Goal: Book appointment/travel/reservation

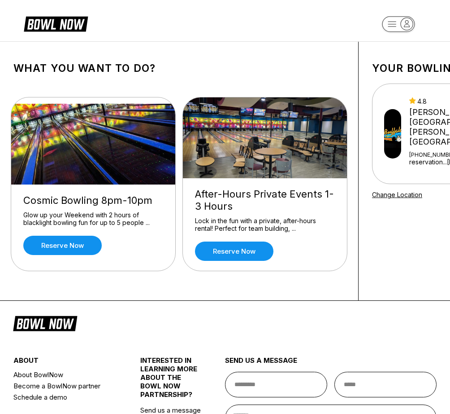
click at [390, 26] on rect "button" at bounding box center [398, 24] width 33 height 16
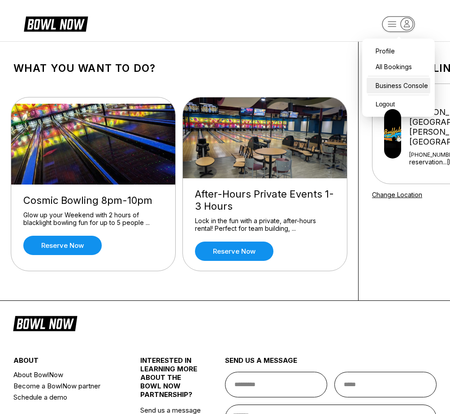
click at [400, 82] on div "Business Console" at bounding box center [399, 86] width 64 height 16
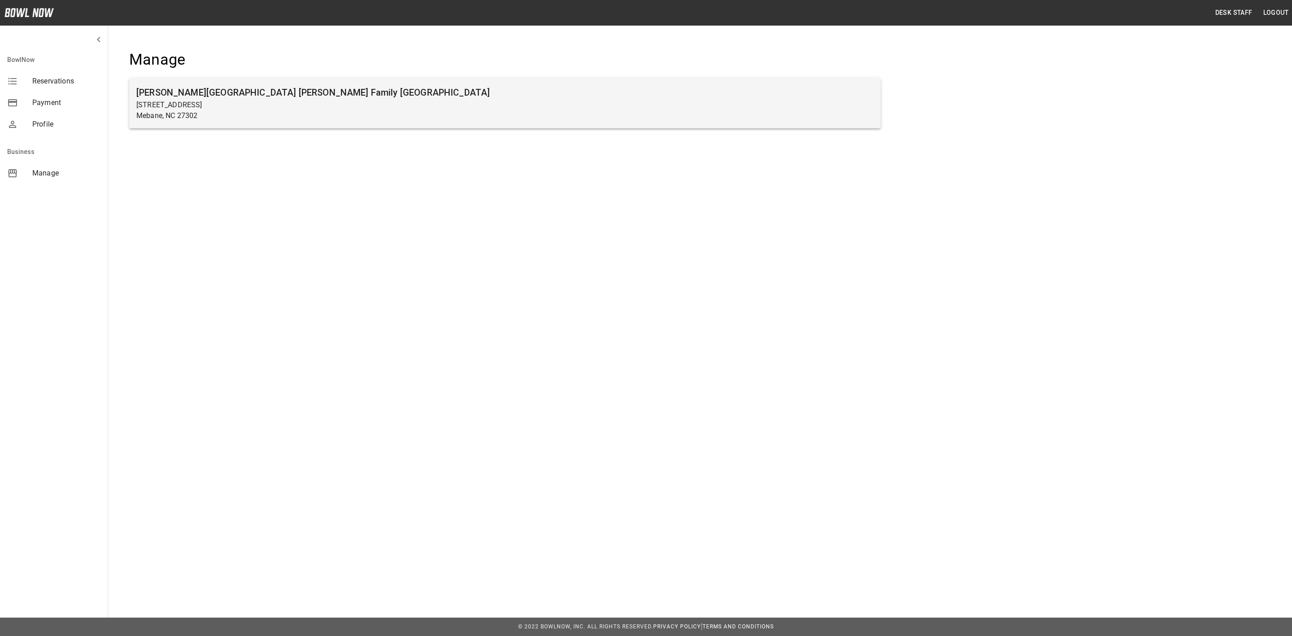
click at [260, 114] on p "Mebane, NC 27302" at bounding box center [504, 115] width 737 height 11
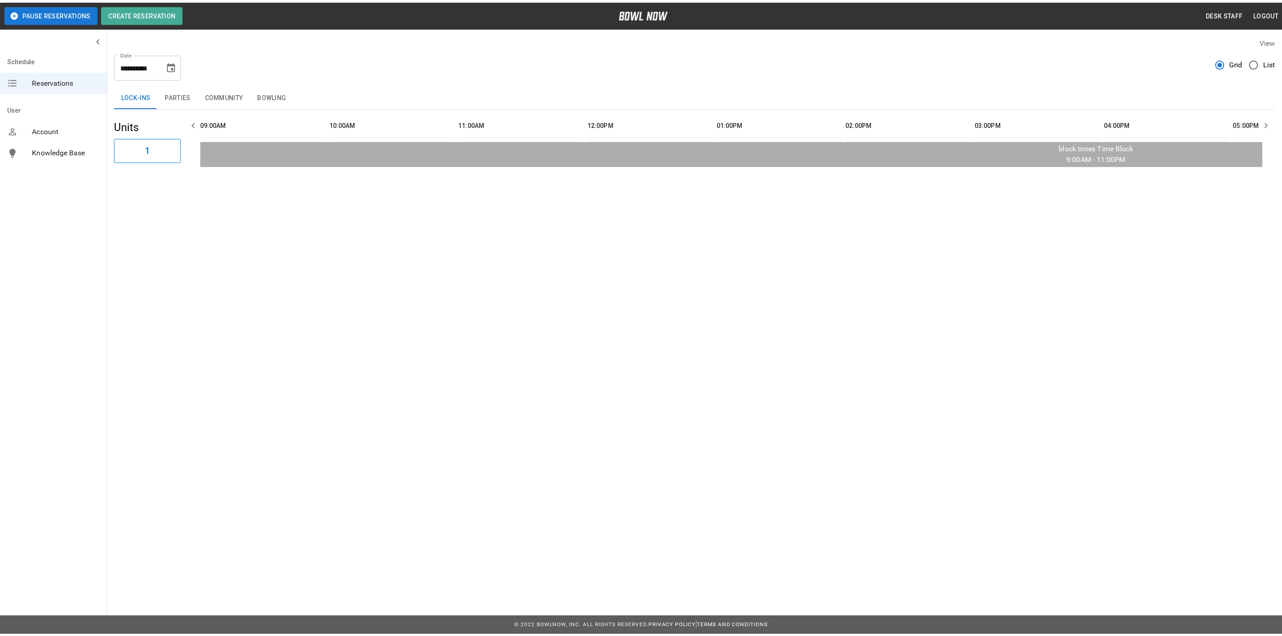
scroll to position [0, 1041]
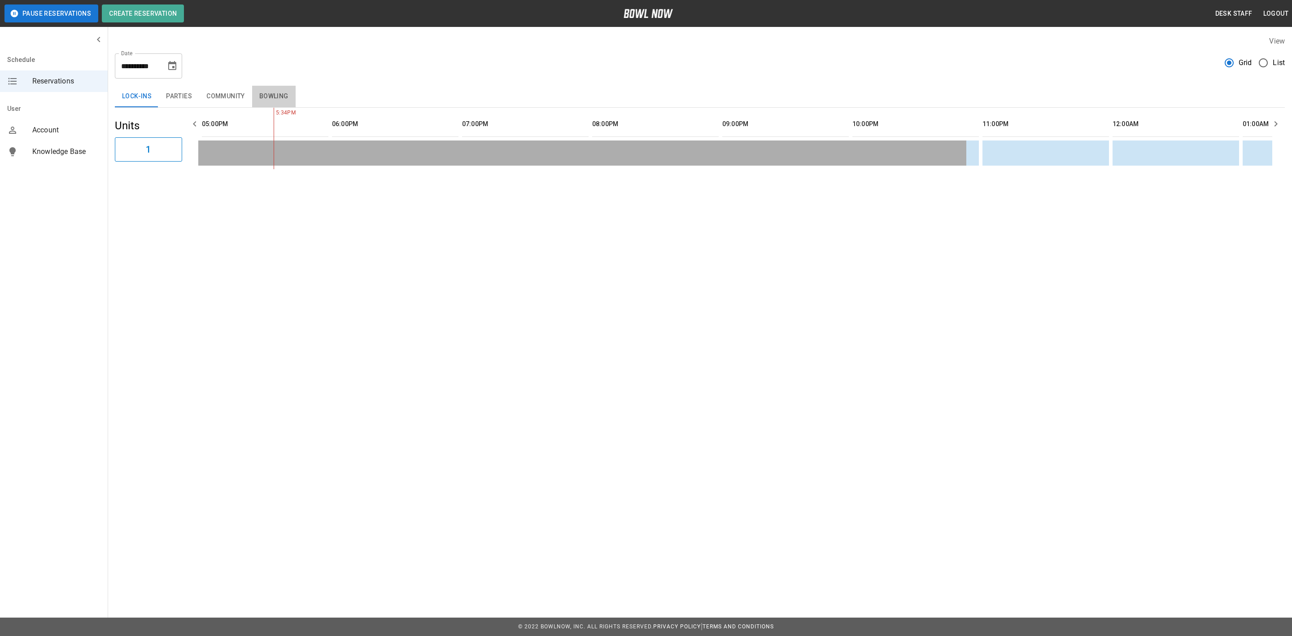
click at [260, 100] on button "Bowling" at bounding box center [274, 97] width 44 height 22
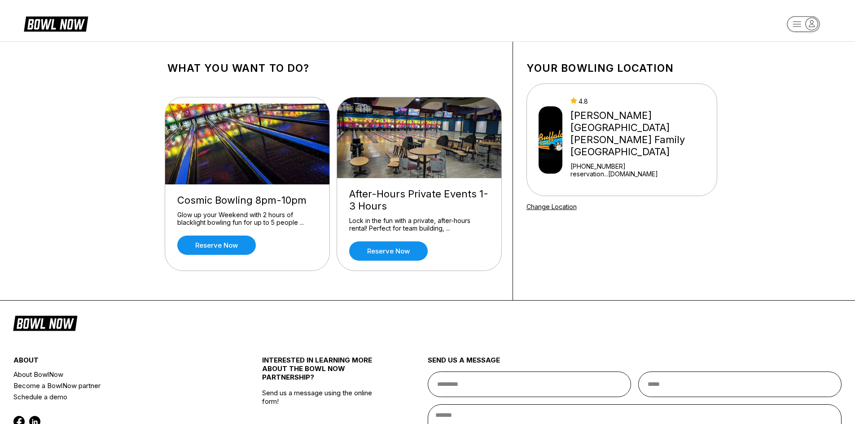
click at [796, 23] on rect "button" at bounding box center [802, 24] width 33 height 16
click at [804, 83] on div "Business Console" at bounding box center [803, 86] width 64 height 16
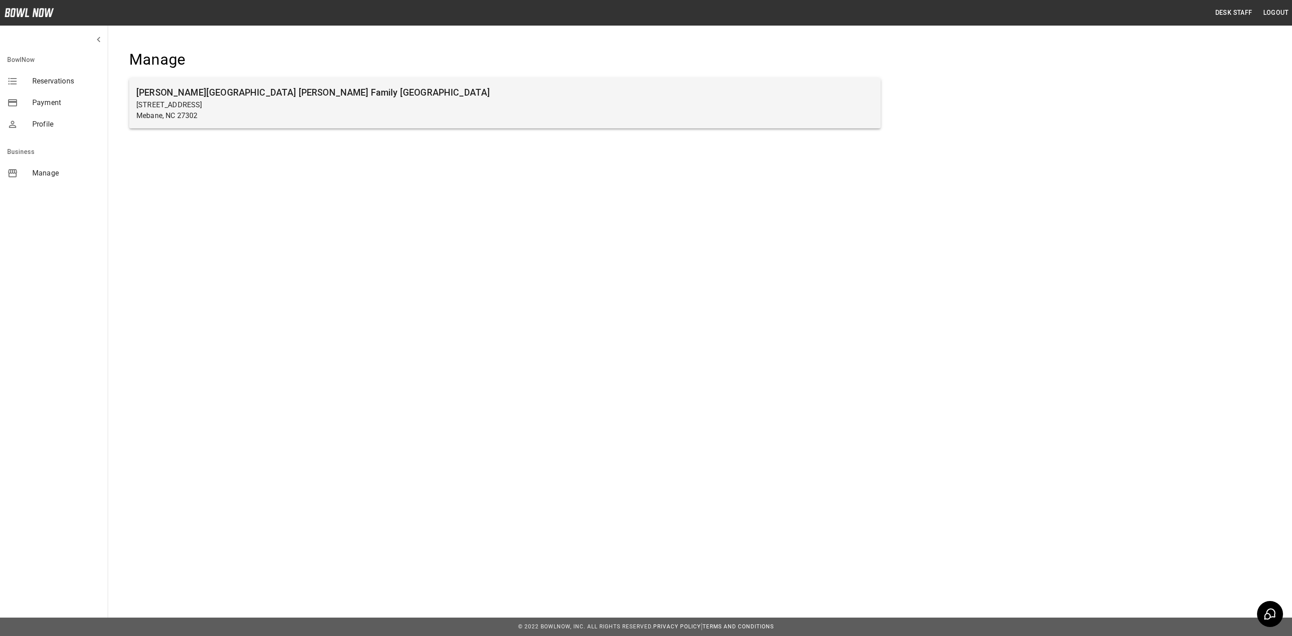
click at [202, 97] on h6 "[PERSON_NAME][GEOGRAPHIC_DATA] [PERSON_NAME] Family [GEOGRAPHIC_DATA]" at bounding box center [504, 92] width 737 height 14
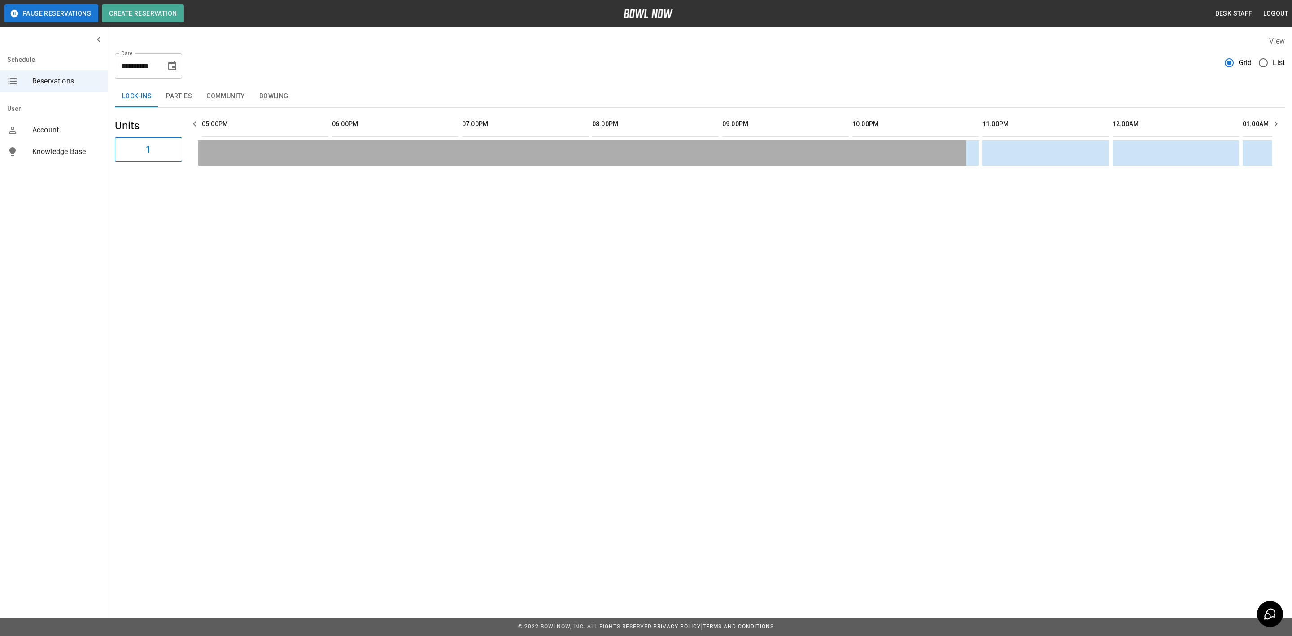
scroll to position [0, 1041]
click at [171, 65] on icon "Choose date, selected date is Sep 13, 2025" at bounding box center [172, 66] width 11 height 11
click at [190, 98] on button "Next month" at bounding box center [195, 92] width 15 height 15
click at [193, 163] on button "15" at bounding box center [191, 164] width 16 height 16
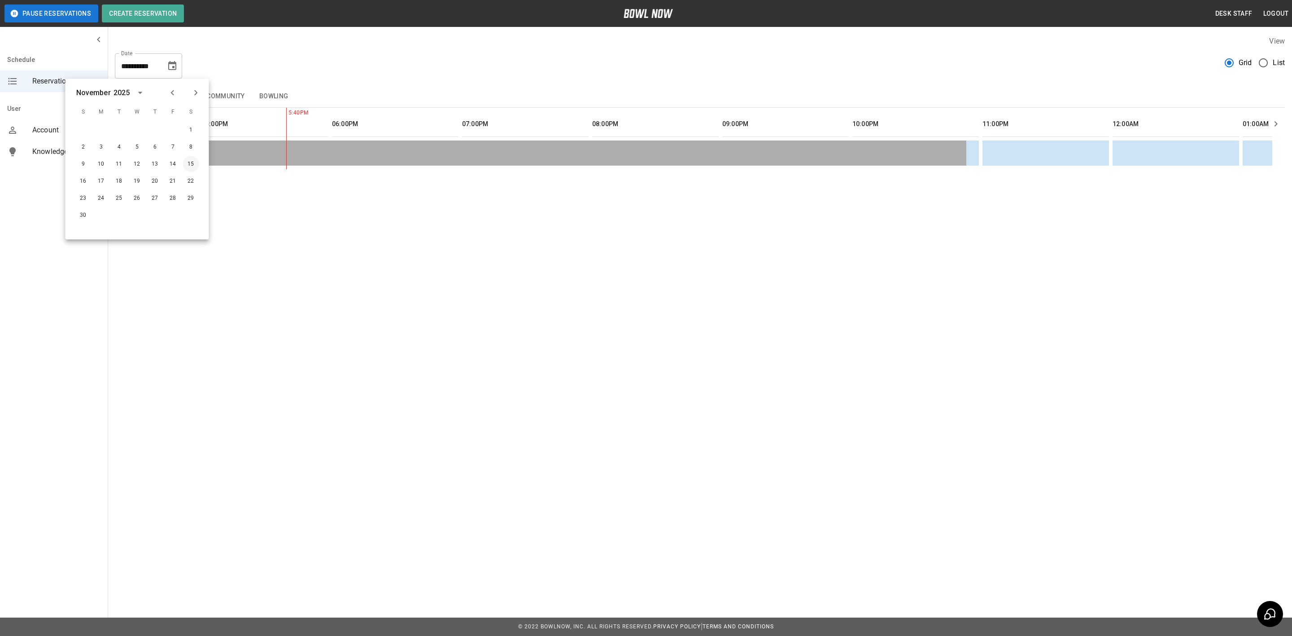
type input "**********"
click at [175, 94] on button "Parties" at bounding box center [179, 97] width 40 height 22
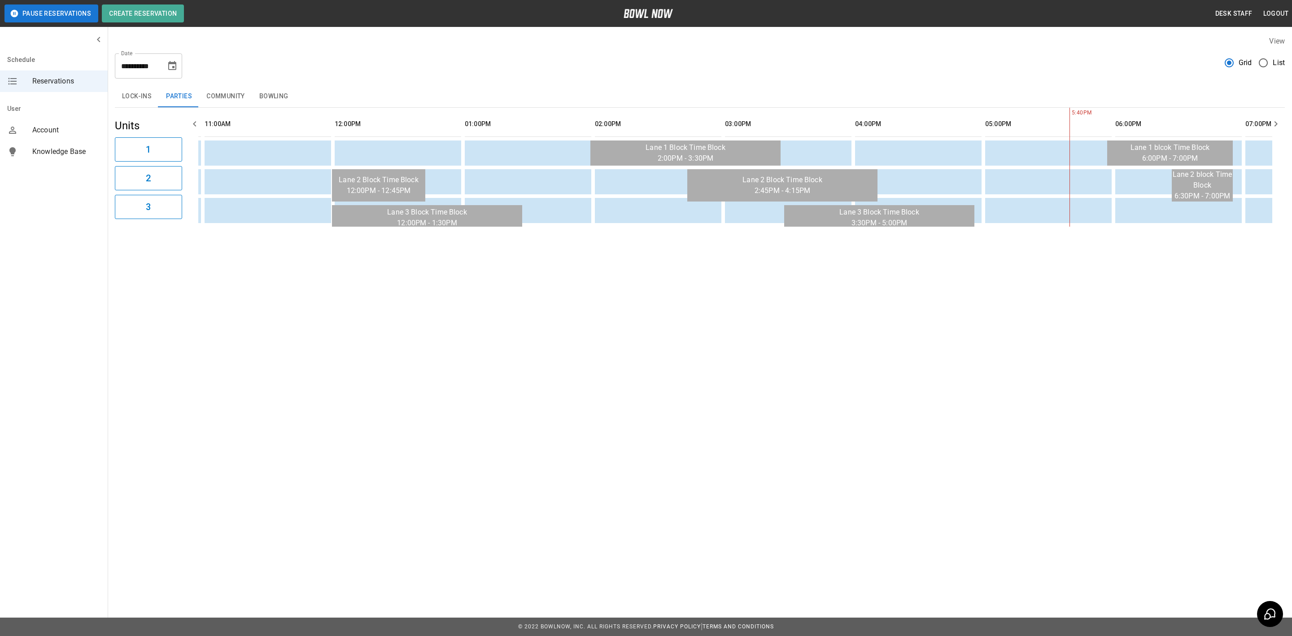
scroll to position [0, 235]
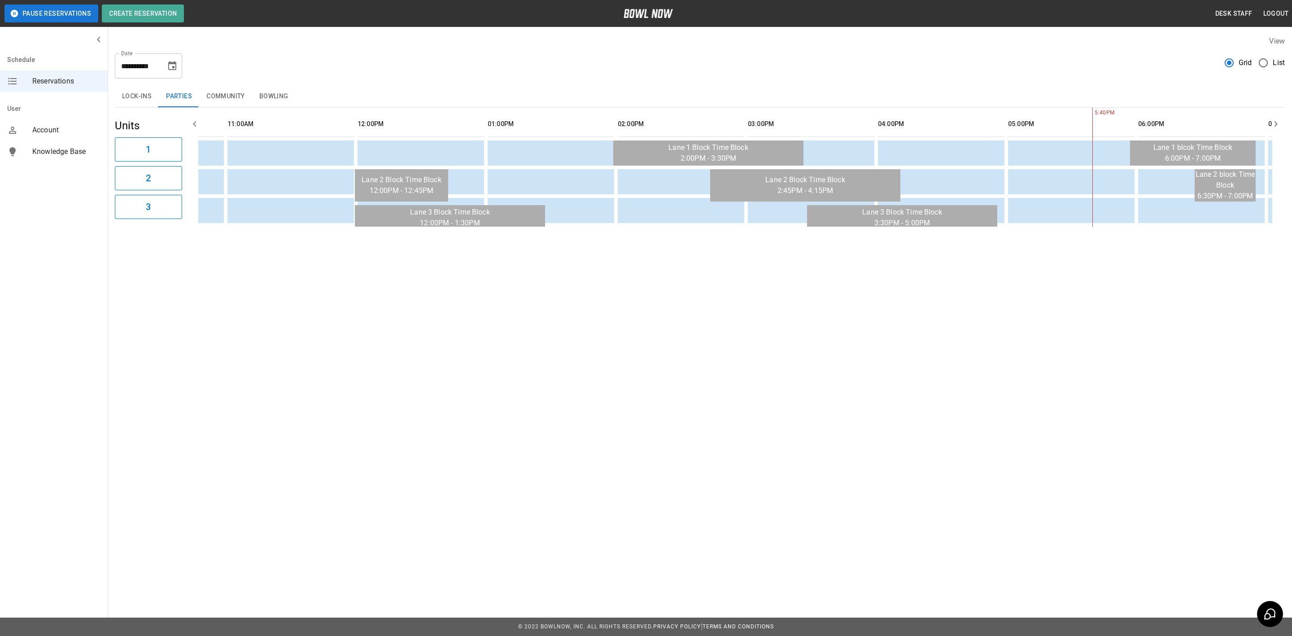
click at [170, 66] on icon "Choose date, selected date is Nov 15, 2025" at bounding box center [172, 66] width 11 height 11
drag, startPoint x: 733, startPoint y: 336, endPoint x: 515, endPoint y: 537, distance: 296.2
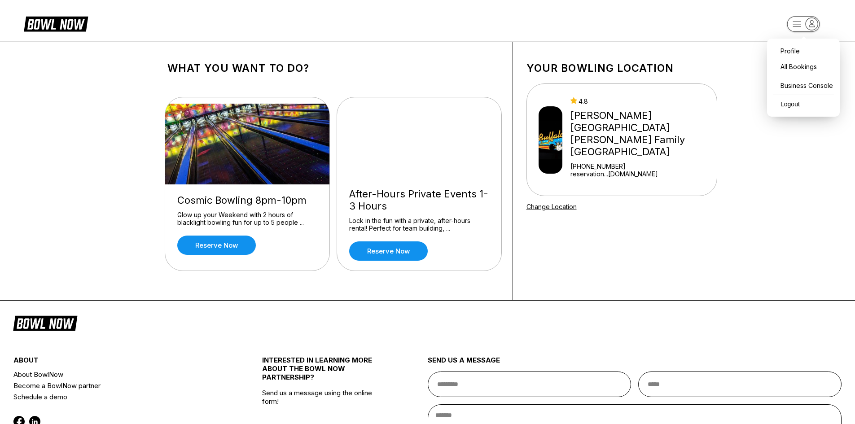
click at [800, 20] on rect "button" at bounding box center [802, 24] width 33 height 16
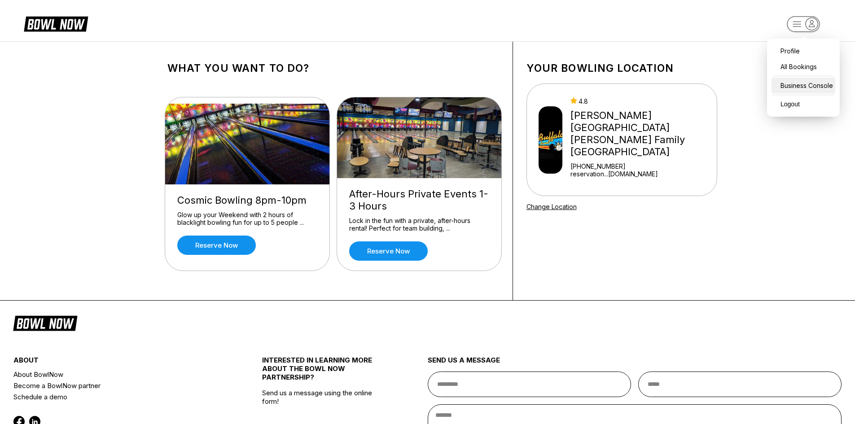
click at [821, 88] on div "Business Console" at bounding box center [803, 86] width 64 height 16
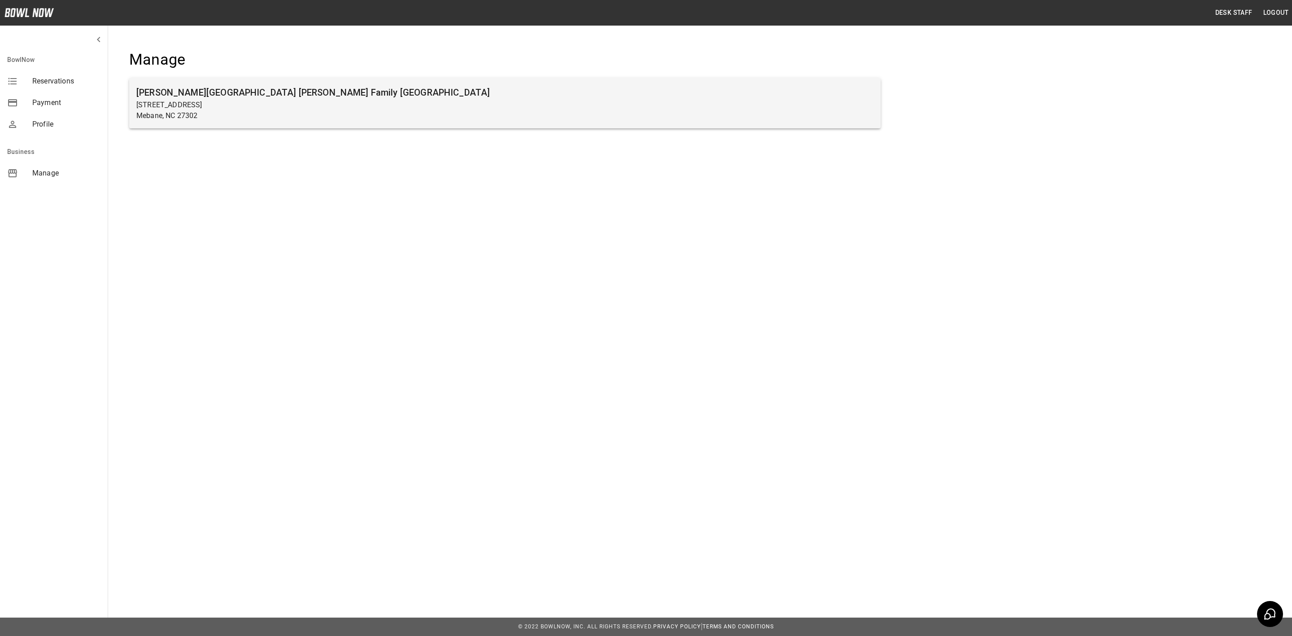
click at [464, 120] on p "Mebane, NC 27302" at bounding box center [504, 115] width 737 height 11
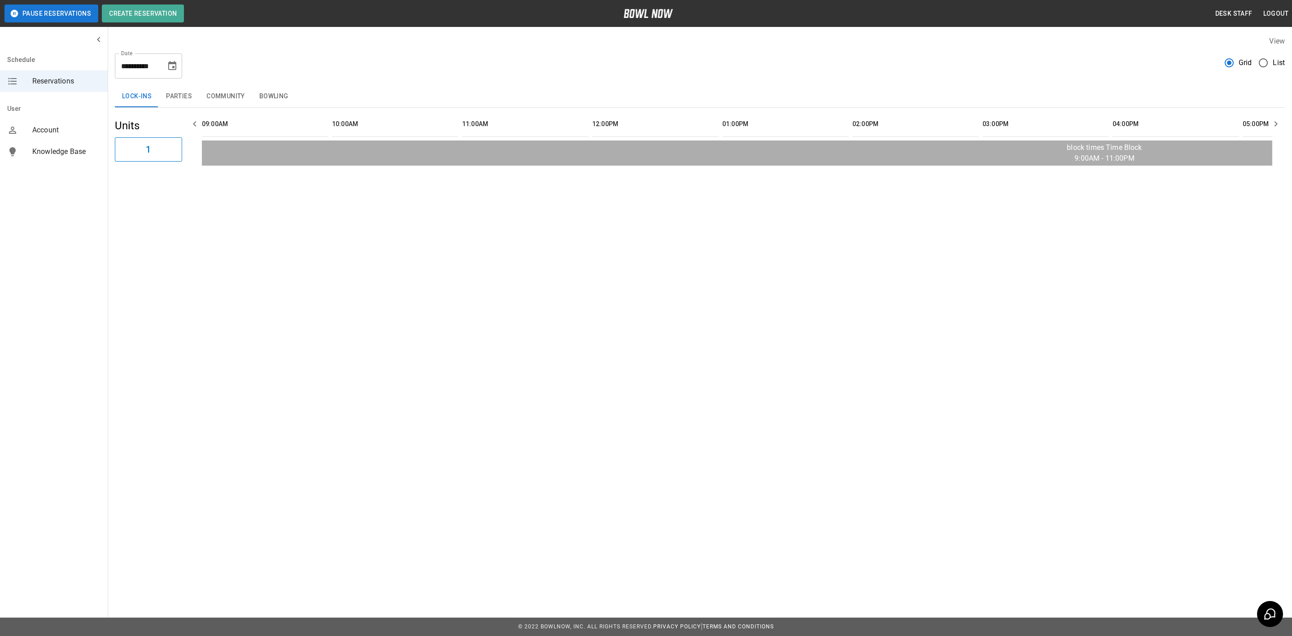
scroll to position [0, 1041]
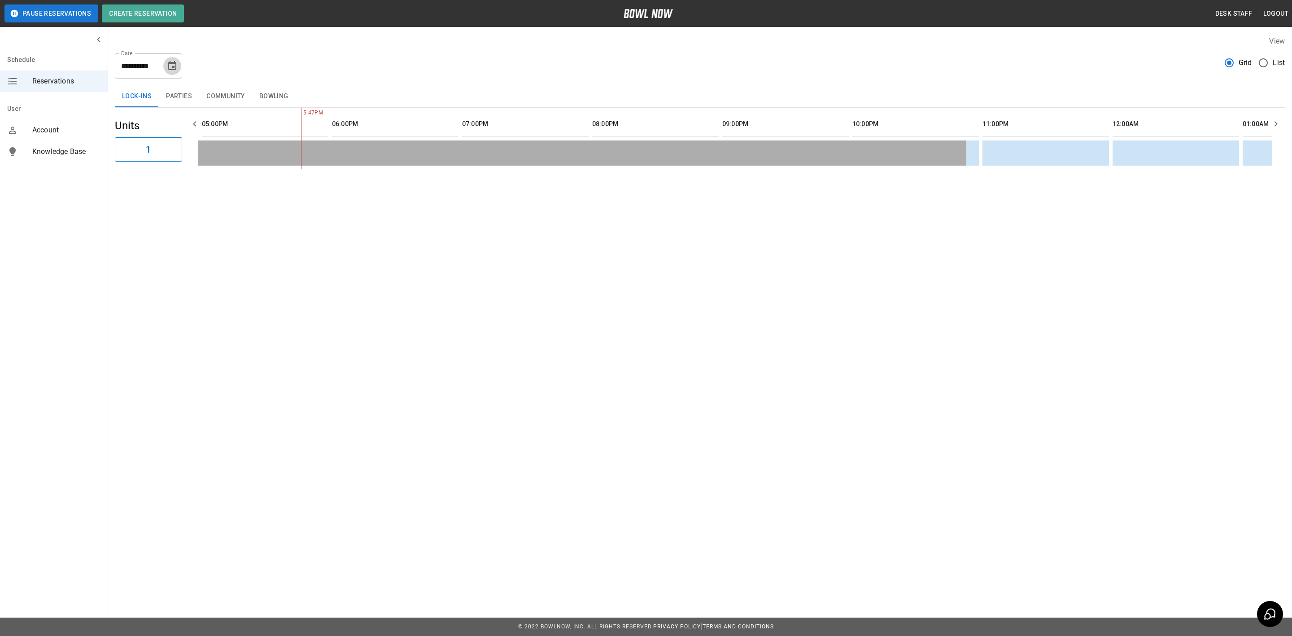
click at [168, 62] on icon "Choose date, selected date is Sep 13, 2025" at bounding box center [172, 66] width 11 height 11
click at [192, 89] on icon "Next month" at bounding box center [196, 92] width 11 height 11
